Goal: Check status: Check status

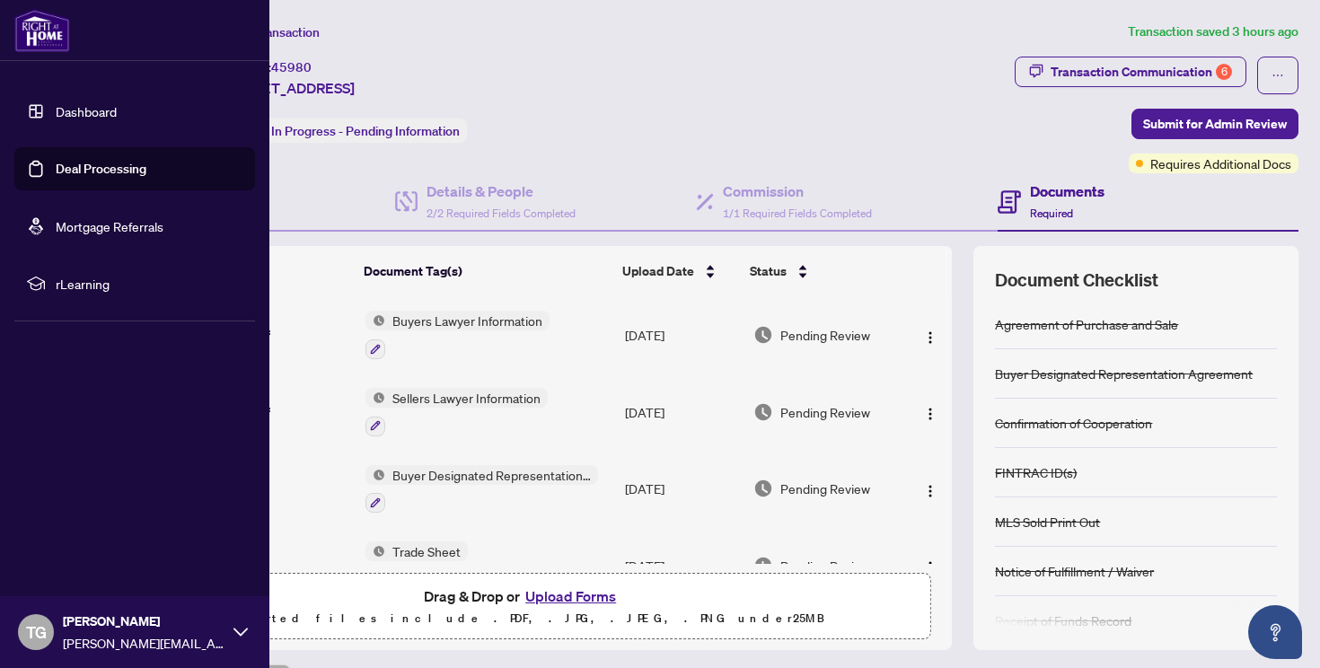
click at [78, 113] on link "Dashboard" at bounding box center [86, 111] width 61 height 16
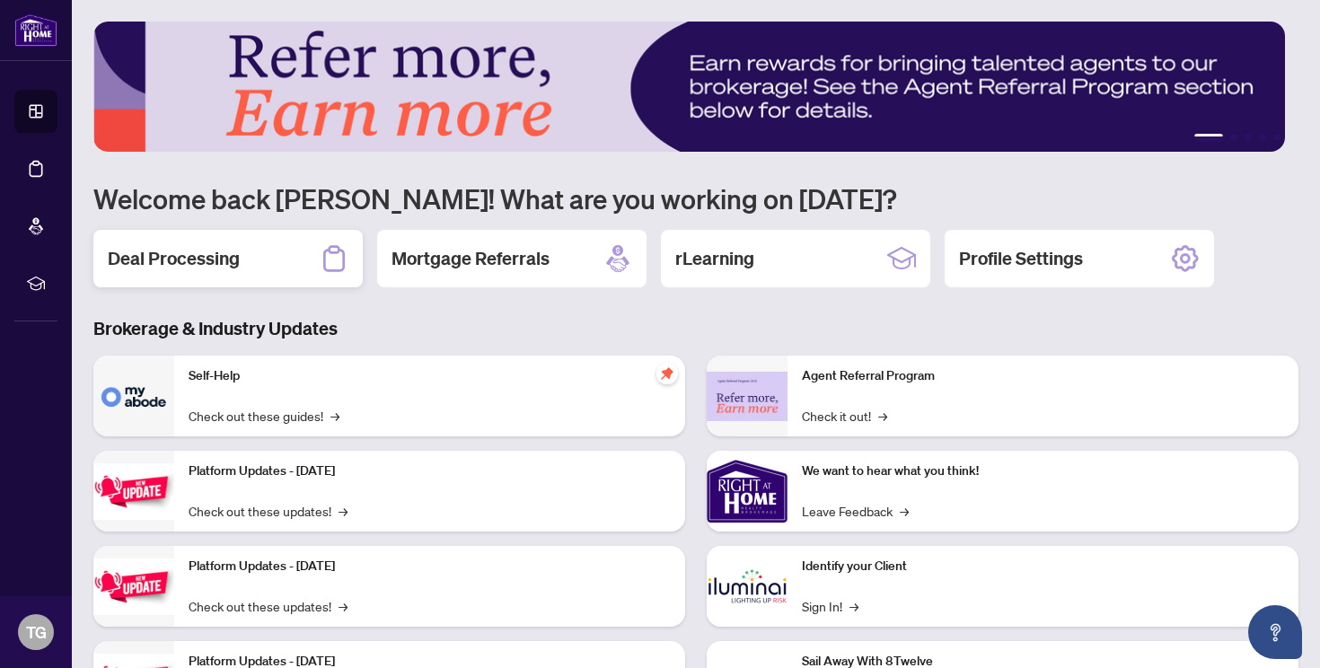
click at [196, 258] on h2 "Deal Processing" at bounding box center [174, 258] width 132 height 25
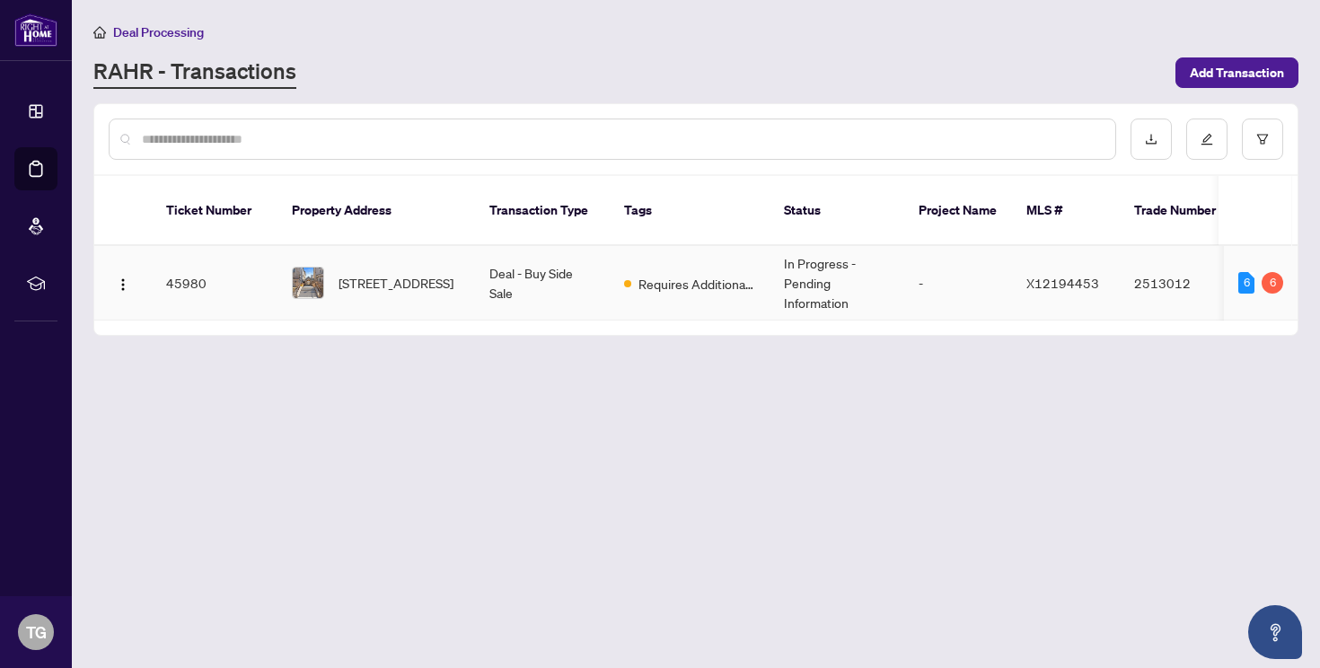
click at [176, 266] on td "45980" at bounding box center [215, 283] width 126 height 75
